Goal: Information Seeking & Learning: Learn about a topic

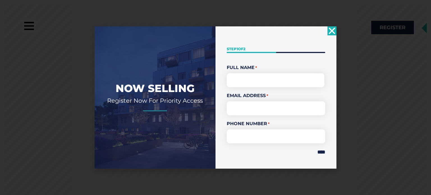
click at [330, 31] on icon "Close" at bounding box center [332, 30] width 9 height 9
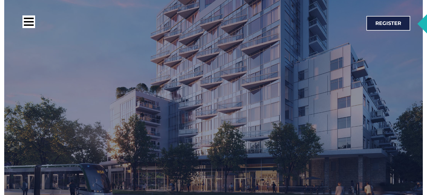
scroll to position [991, 0]
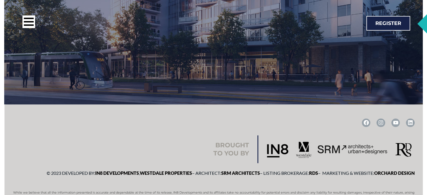
click at [334, 152] on img at bounding box center [352, 149] width 70 height 10
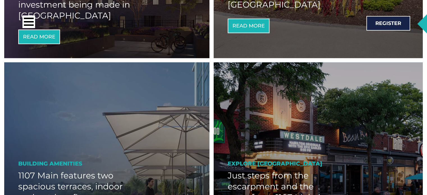
scroll to position [393, 0]
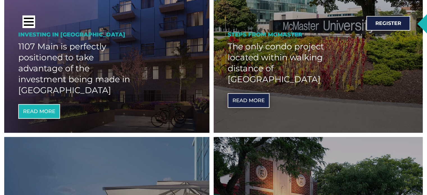
click at [247, 99] on span "Read More" at bounding box center [248, 100] width 32 height 5
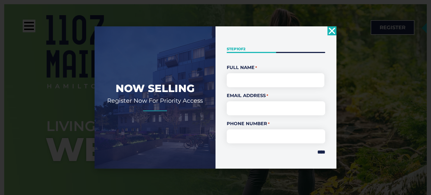
click at [332, 30] on use "Close" at bounding box center [332, 31] width 6 height 6
